Goal: Information Seeking & Learning: Find specific fact

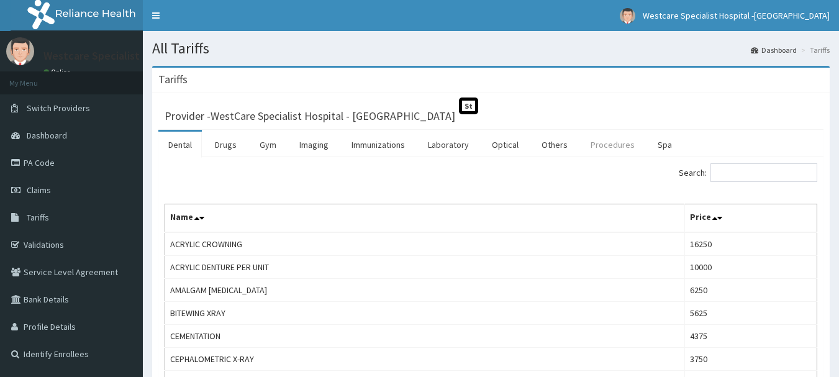
click at [598, 145] on link "Procedures" at bounding box center [612, 145] width 64 height 26
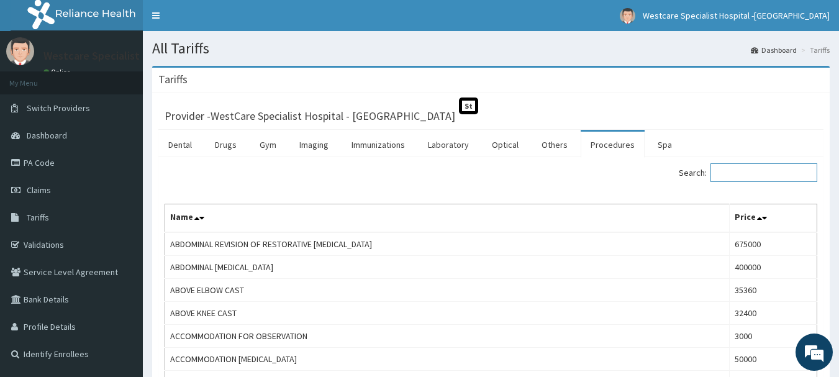
paste input "LEFT ANKLE RECONSTRUCTION WITH PLATES AND SCREWS"
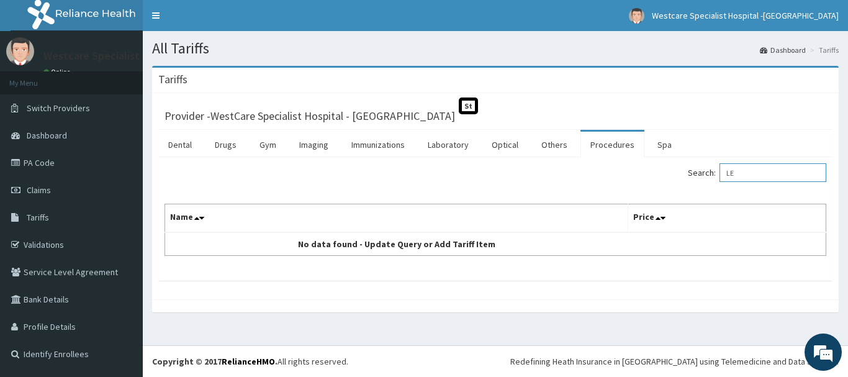
type input "L"
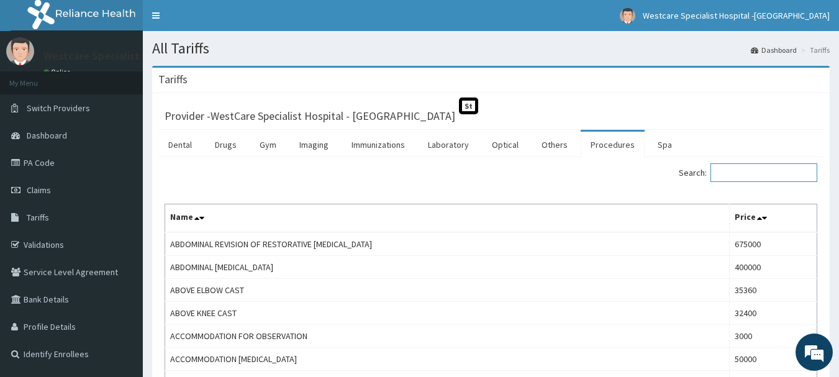
click at [731, 170] on input "Search:" at bounding box center [763, 172] width 107 height 19
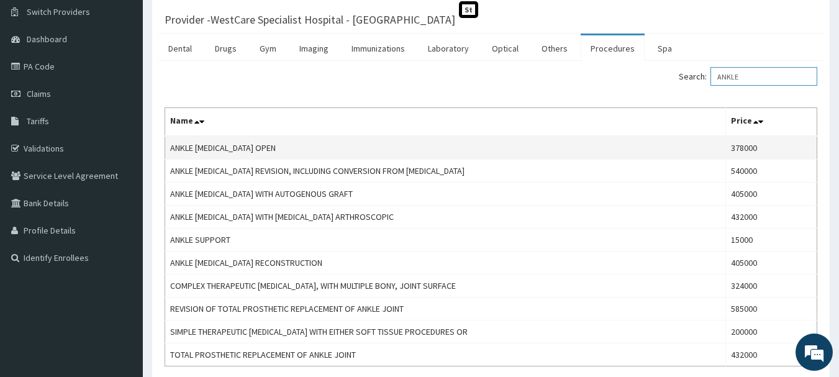
scroll to position [124, 0]
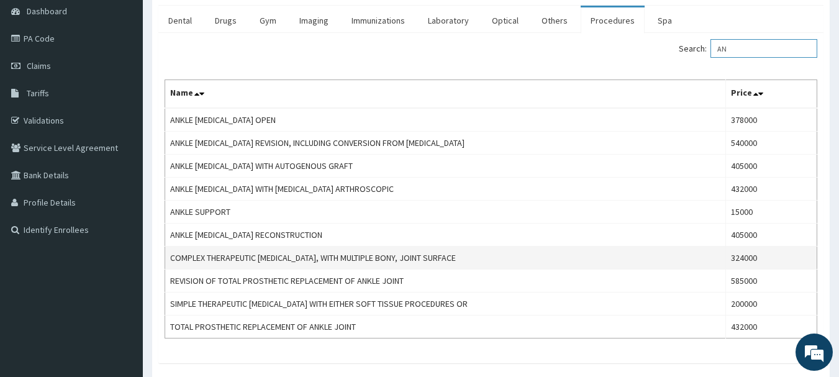
type input "A"
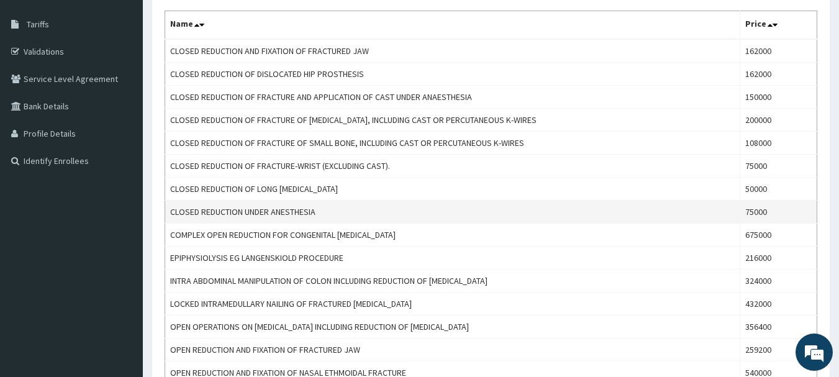
scroll to position [165, 0]
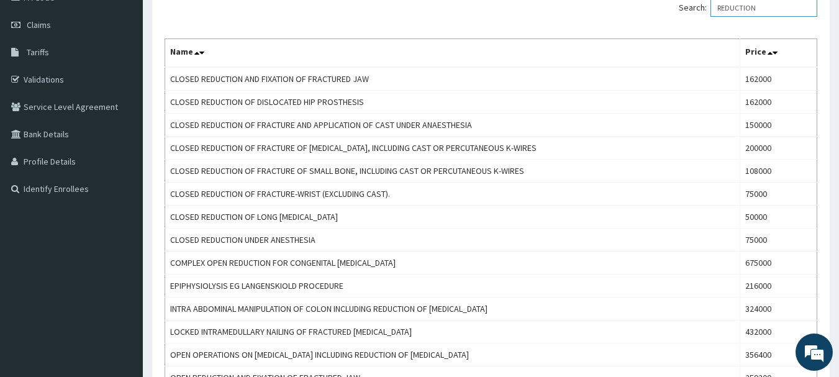
type input "REDUCTION"
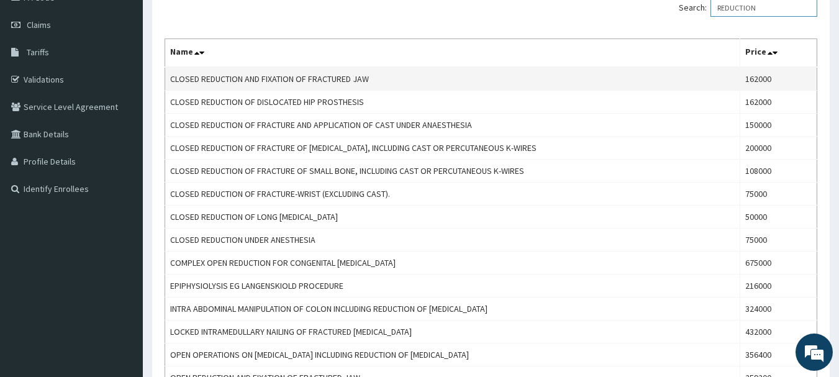
scroll to position [0, 0]
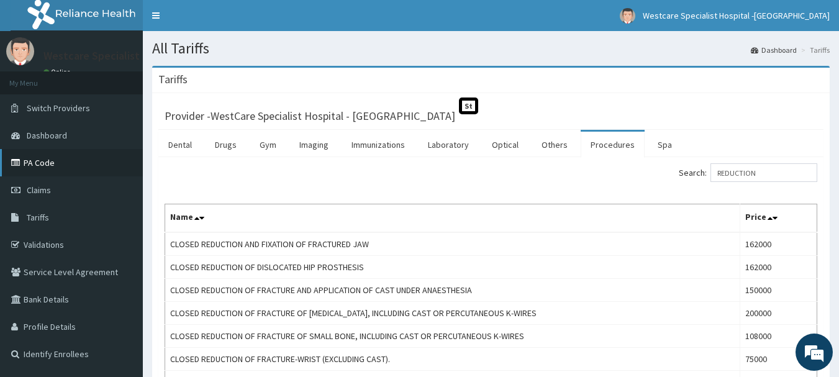
click at [50, 161] on link "PA Code" at bounding box center [71, 162] width 143 height 27
drag, startPoint x: 773, startPoint y: 167, endPoint x: 714, endPoint y: 174, distance: 59.4
click at [714, 174] on label "Search: REDUCTION" at bounding box center [747, 172] width 138 height 19
